Goal: Information Seeking & Learning: Learn about a topic

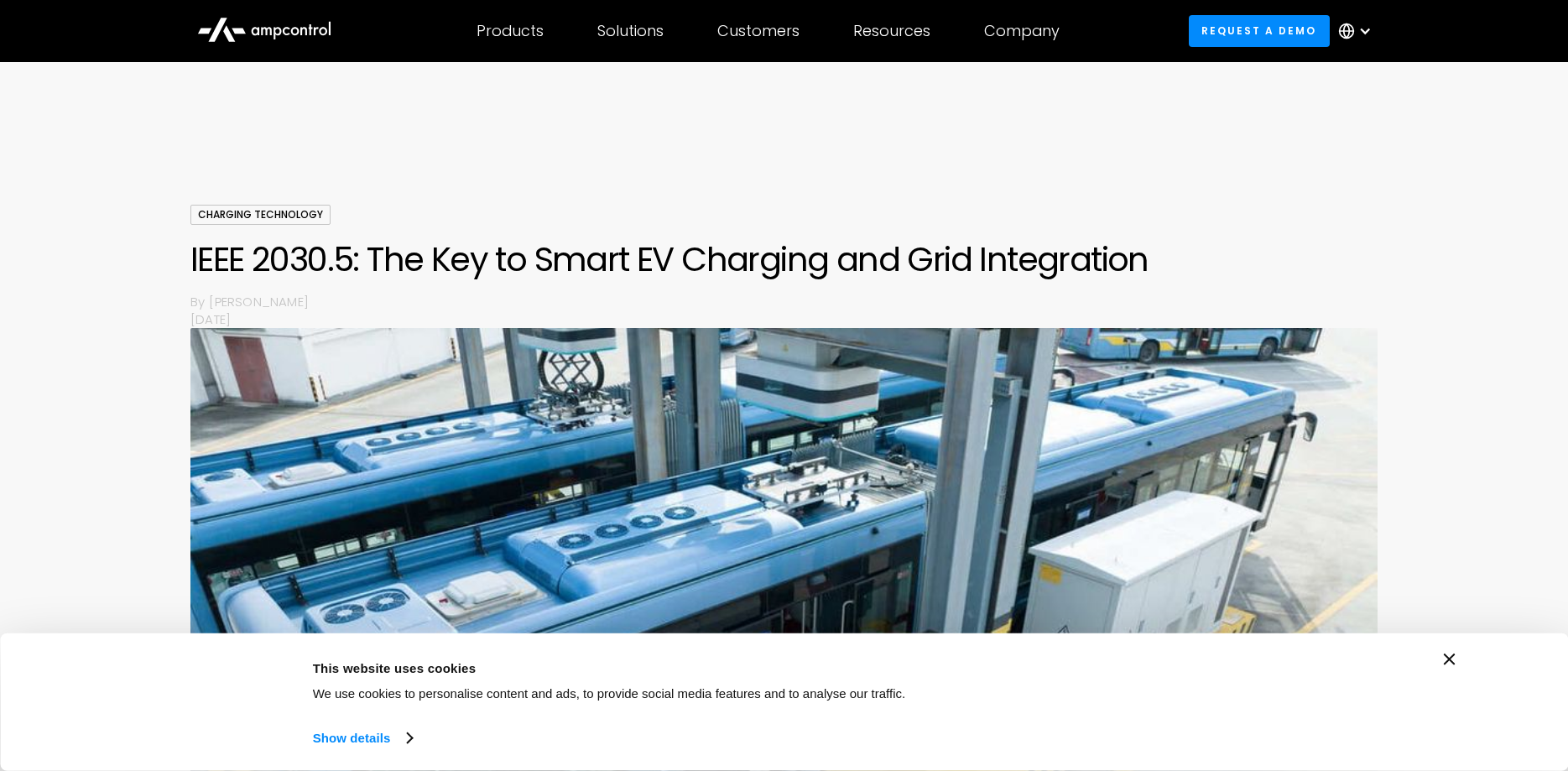
click at [278, 279] on h1 "IEEE 2030.5: The Key to Smart EV Charging and Grid Integration" at bounding box center [784, 259] width 1187 height 40
drag, startPoint x: 350, startPoint y: 259, endPoint x: 190, endPoint y: 263, distance: 160.0
click at [190, 263] on div "Charging Technology IEEE 2030.5: The Key to Smart EV Charging and Grid Integrat…" at bounding box center [784, 587] width 1568 height 766
copy h1 "IEEE 2030.5"
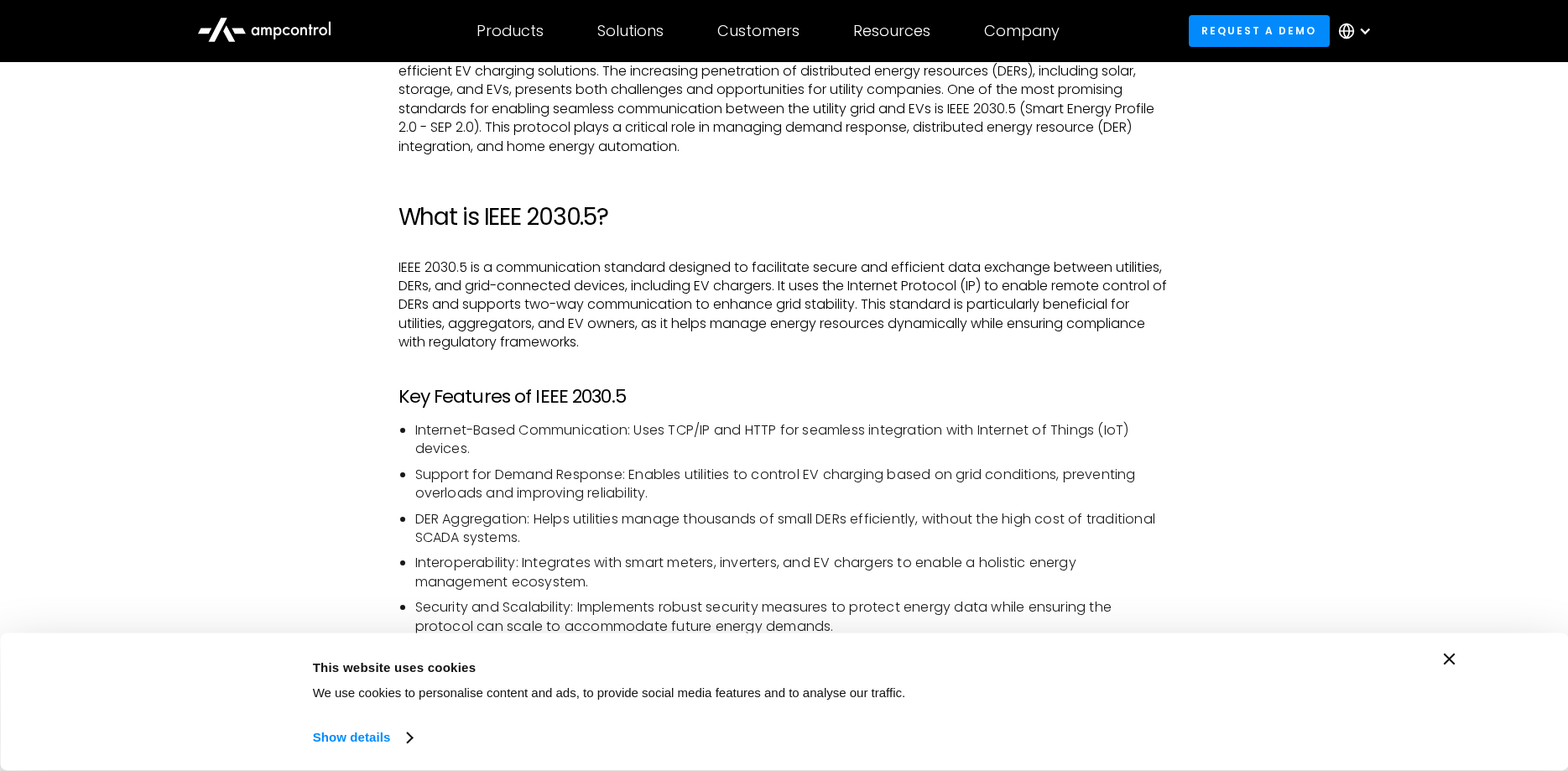
scroll to position [1083, 0]
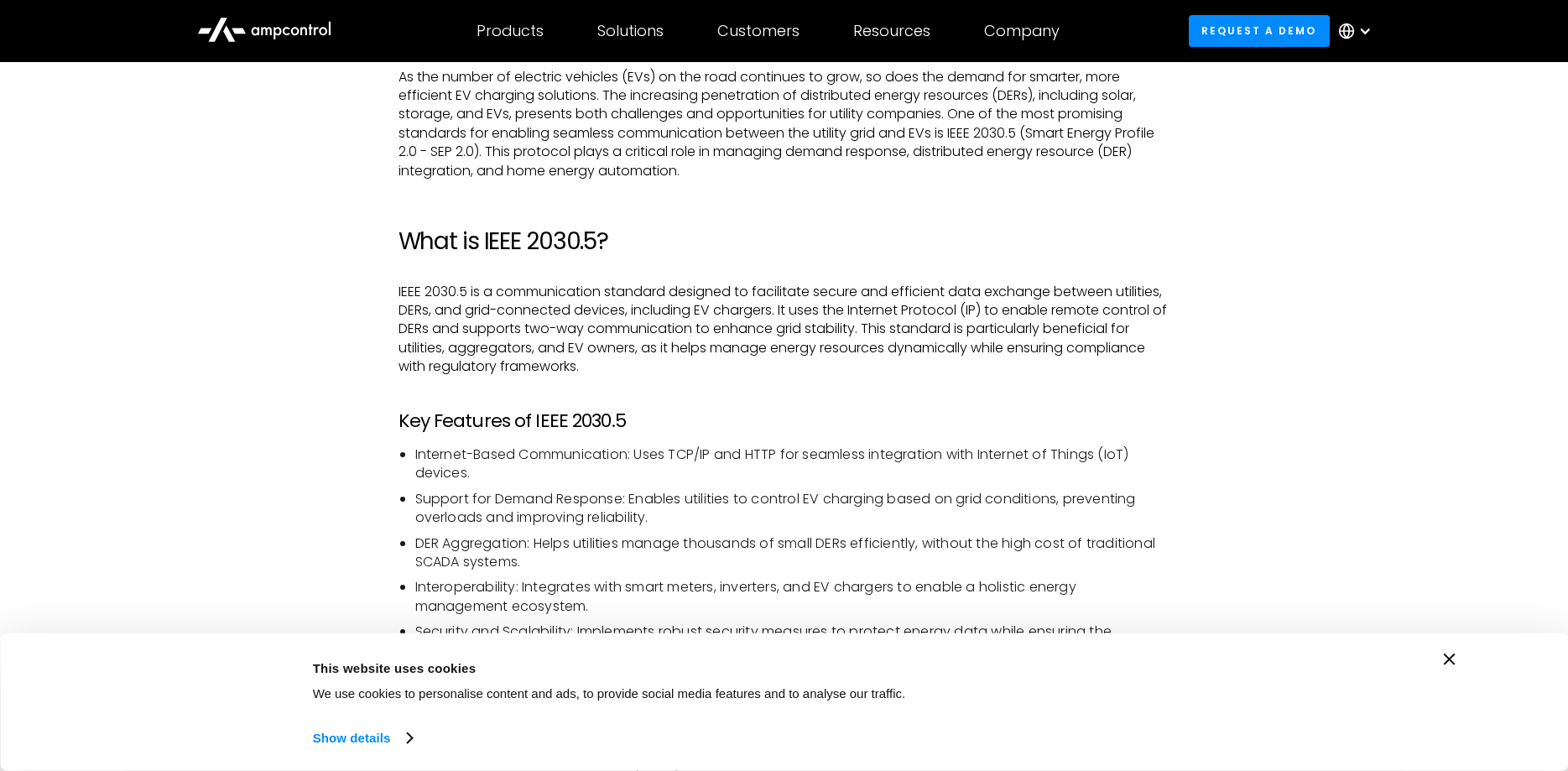
click at [685, 308] on p "IEEE 2030.5 is a communication standard designed to facilitate secure and effic…" at bounding box center [784, 329] width 771 height 94
click at [686, 311] on p "IEEE 2030.5 is a communication standard designed to facilitate secure and effic…" at bounding box center [784, 329] width 771 height 94
click at [472, 310] on p "IEEE 2030.5 is a communication standard designed to facilitate secure and effic…" at bounding box center [784, 329] width 771 height 94
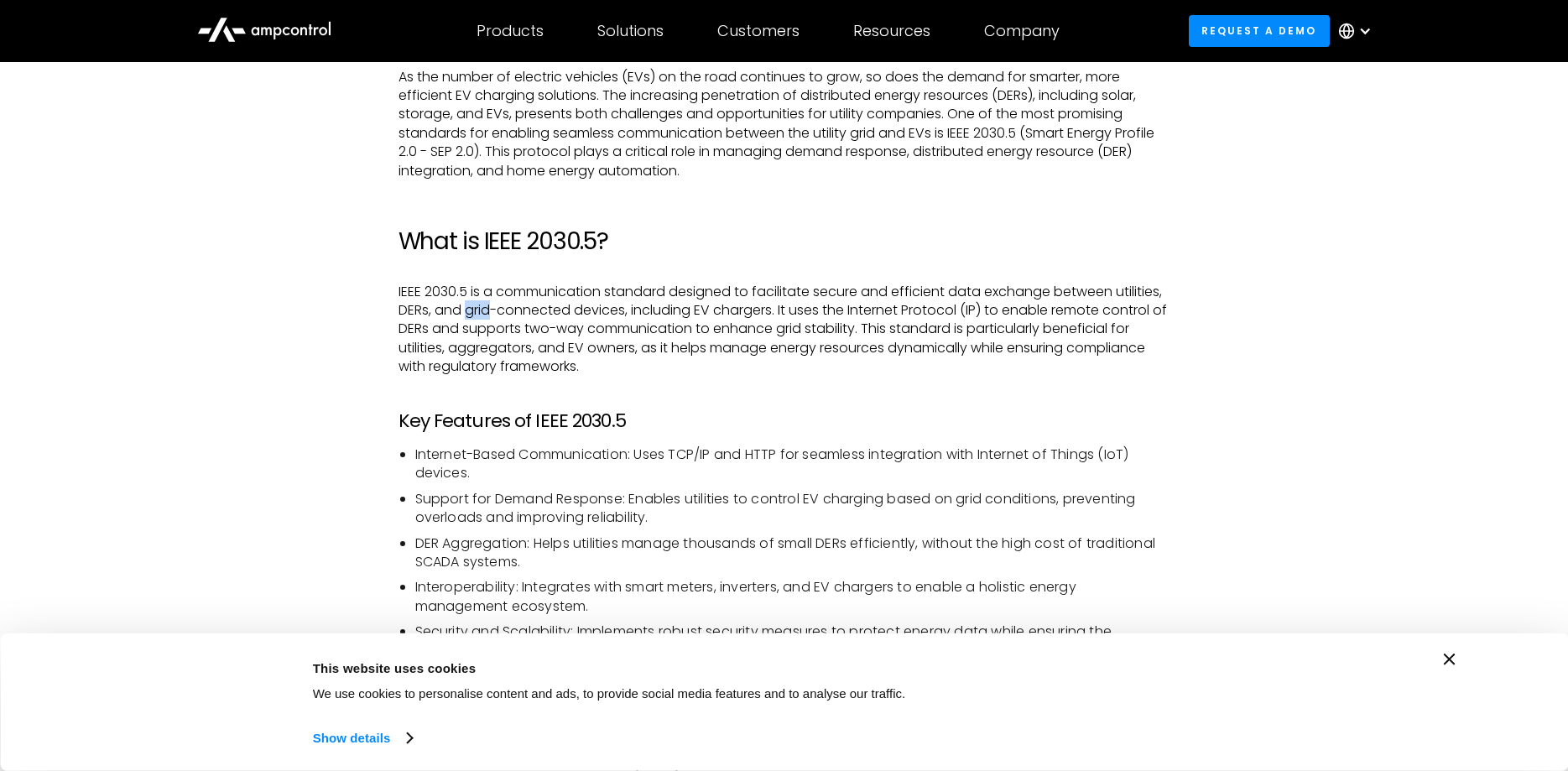
click at [472, 310] on p "IEEE 2030.5 is a communication standard designed to facilitate secure and effic…" at bounding box center [784, 329] width 771 height 94
click at [595, 309] on p "IEEE 2030.5 is a communication standard designed to facilitate secure and effic…" at bounding box center [784, 329] width 771 height 94
click at [645, 298] on p "IEEE 2030.5 is a communication standard designed to facilitate secure and effic…" at bounding box center [784, 329] width 771 height 94
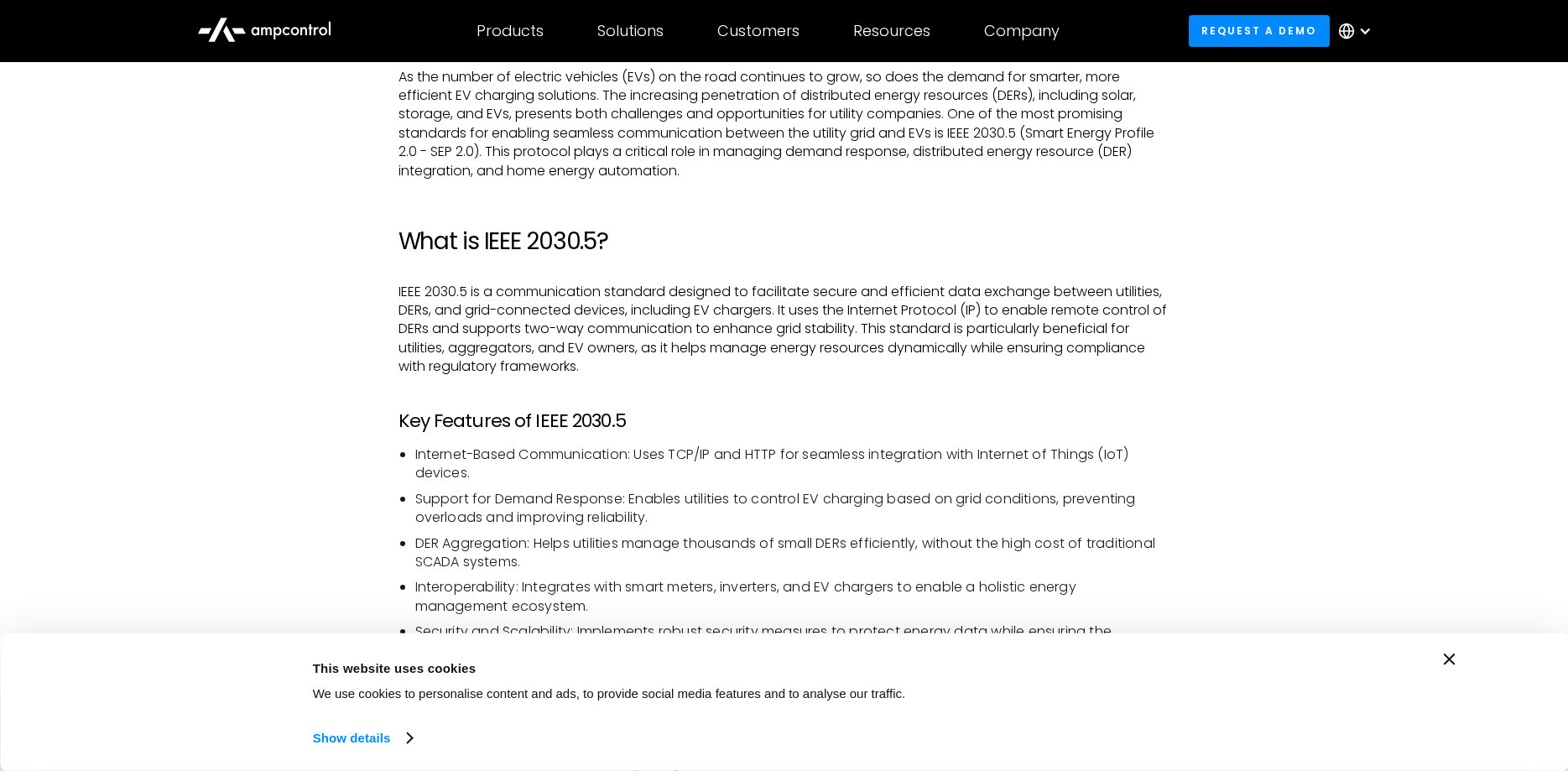
click at [645, 298] on p "IEEE 2030.5 is a communication standard designed to facilitate secure and effic…" at bounding box center [784, 329] width 771 height 94
click at [657, 300] on p "IEEE 2030.5 is a communication standard designed to facilitate secure and effic…" at bounding box center [784, 329] width 771 height 94
click at [1450, 655] on icon "Close banner" at bounding box center [1450, 659] width 12 height 12
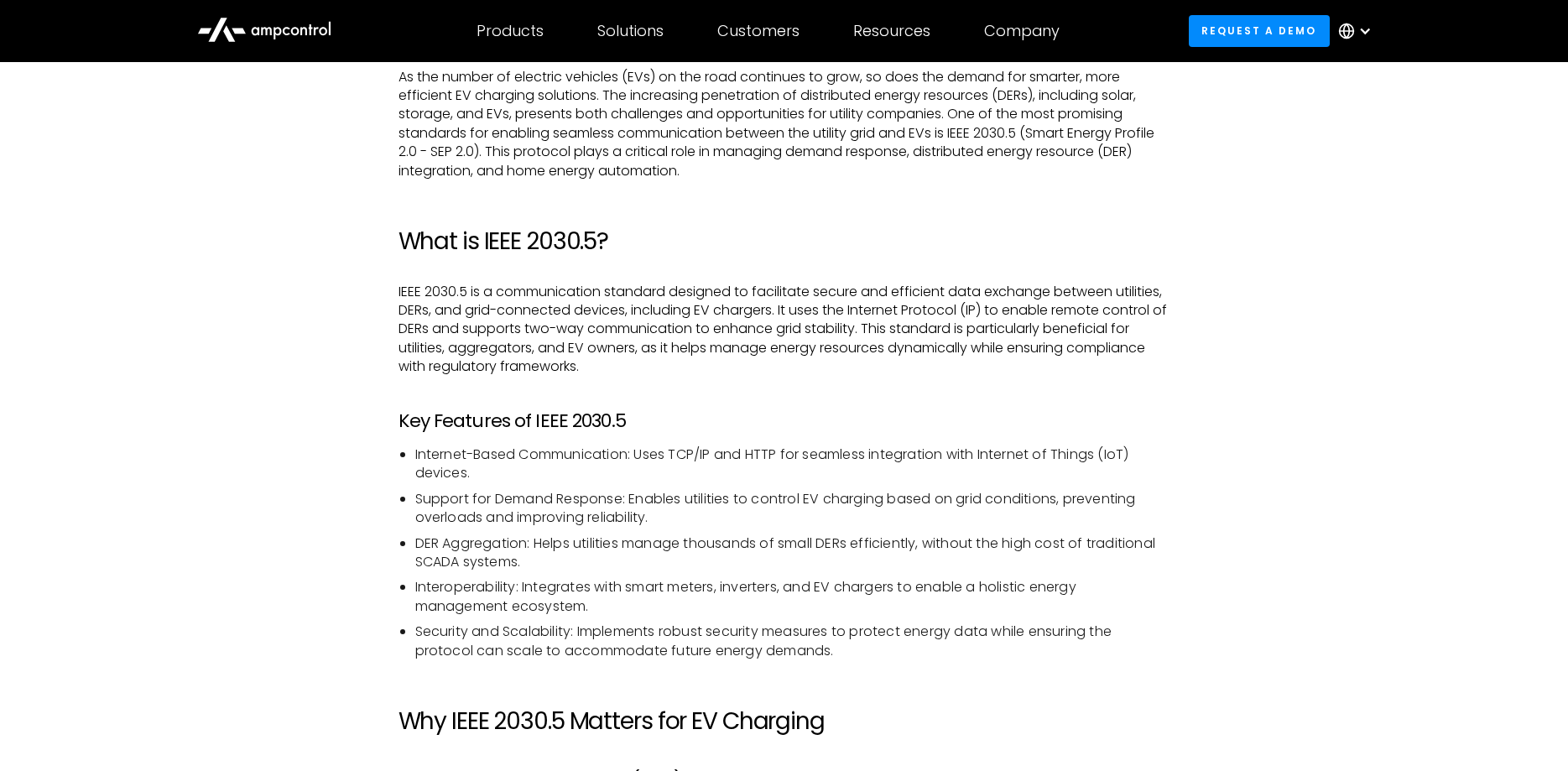
click at [827, 326] on p "IEEE 2030.5 is a communication standard designed to facilitate secure and effic…" at bounding box center [784, 329] width 771 height 94
click at [848, 326] on p "IEEE 2030.5 is a communication standard designed to facilitate secure and effic…" at bounding box center [784, 329] width 771 height 94
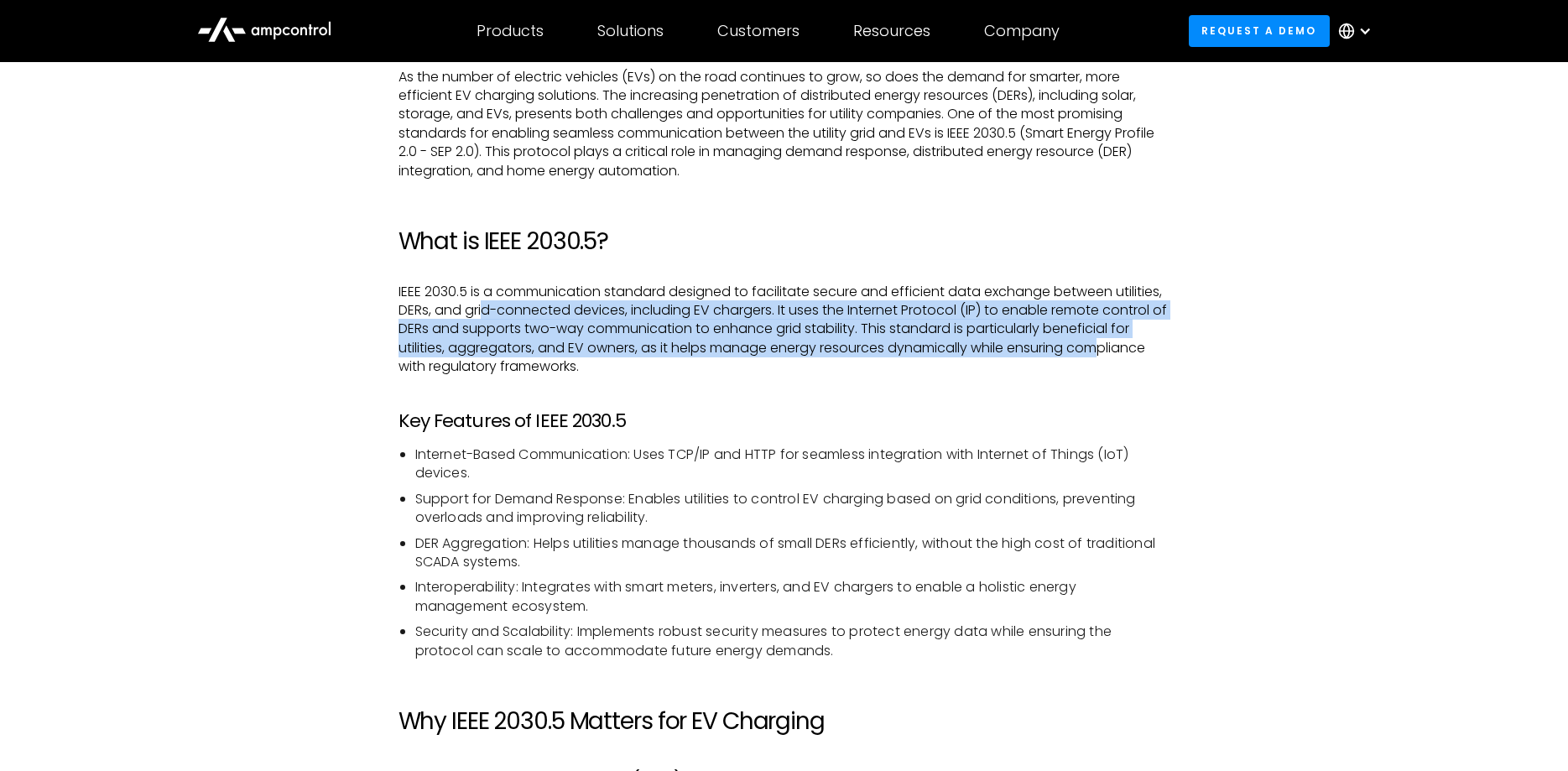
drag, startPoint x: 484, startPoint y: 315, endPoint x: 1109, endPoint y: 353, distance: 626.2
click at [1110, 357] on p "IEEE 2030.5 is a communication standard designed to facilitate secure and effic…" at bounding box center [784, 329] width 771 height 94
click at [693, 329] on p "IEEE 2030.5 is a communication standard designed to facilitate secure and effic…" at bounding box center [784, 329] width 771 height 94
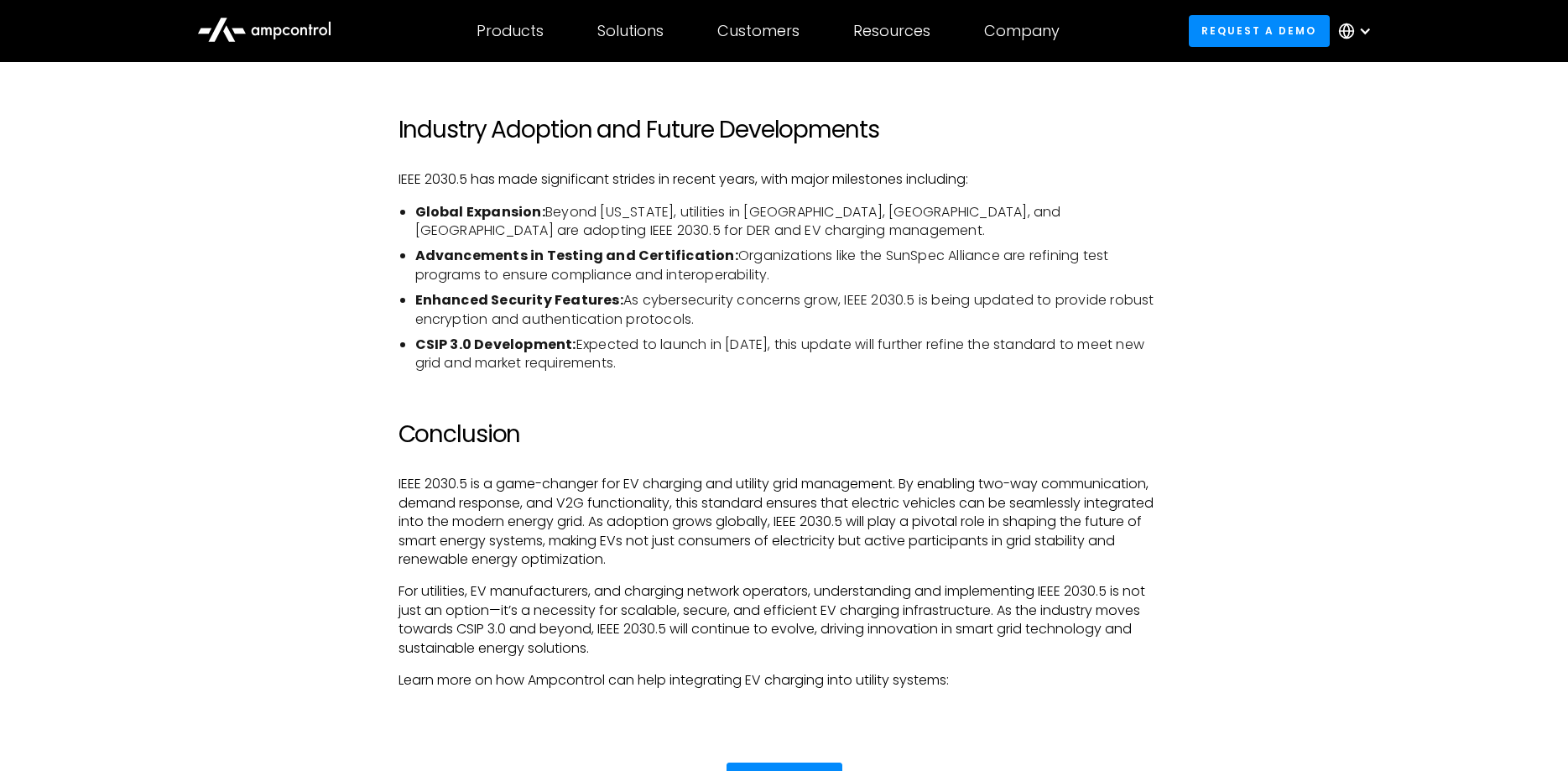
scroll to position [3792, 0]
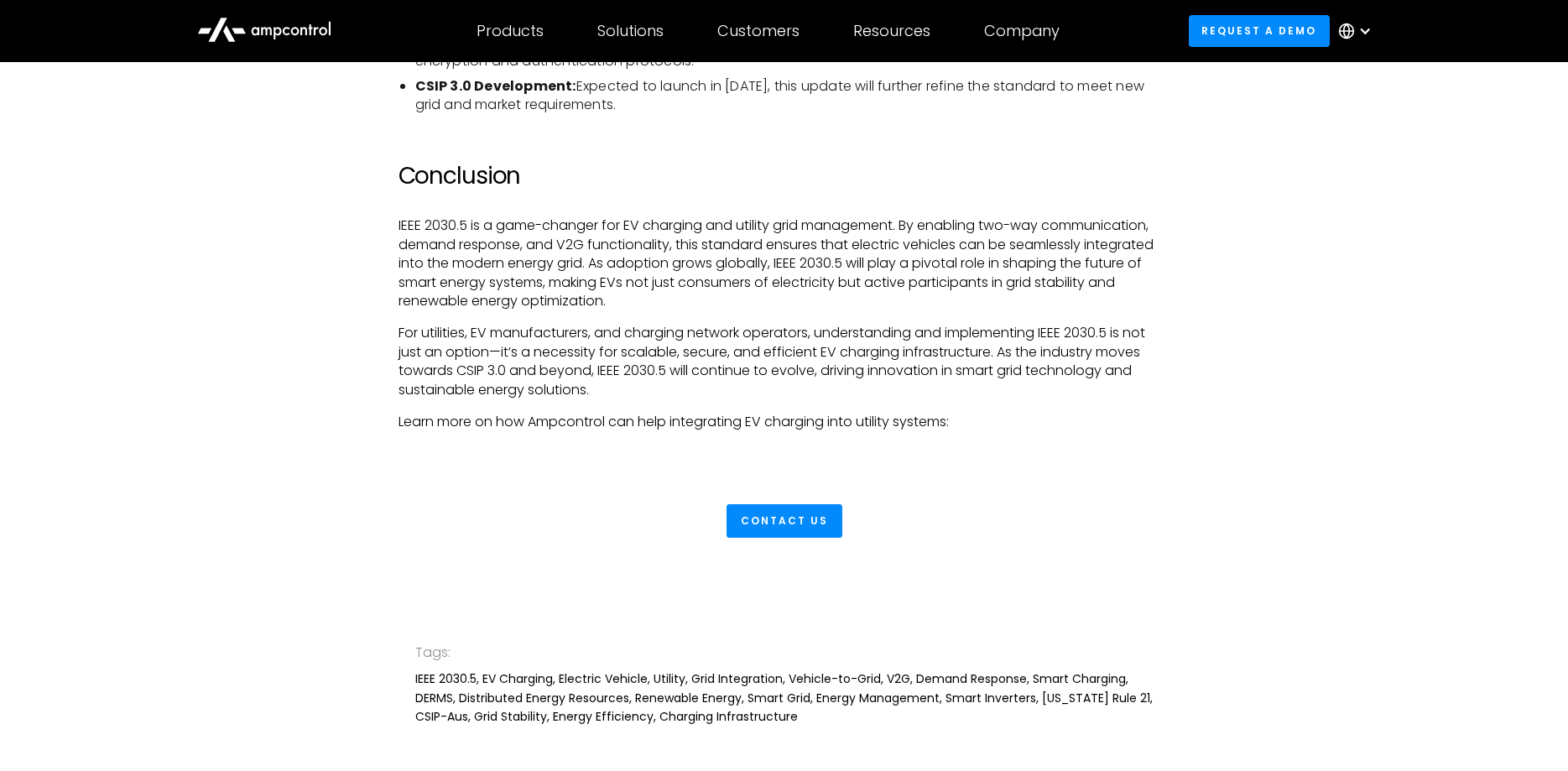
click at [534, 240] on p "IEEE 2030.5 is a game-changer for EV charging and utility grid management. By e…" at bounding box center [784, 263] width 771 height 94
click at [604, 261] on p "IEEE 2030.5 is a game-changer for EV charging and utility grid management. By e…" at bounding box center [784, 263] width 771 height 94
